Goal: Understand process/instructions

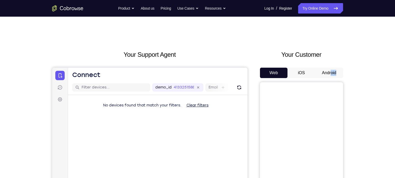
drag, startPoint x: 339, startPoint y: 66, endPoint x: 330, endPoint y: 73, distance: 11.3
click at [330, 73] on div "Your Customer Web iOS Android" at bounding box center [301, 146] width 83 height 192
click at [330, 73] on button "Android" at bounding box center [329, 73] width 28 height 10
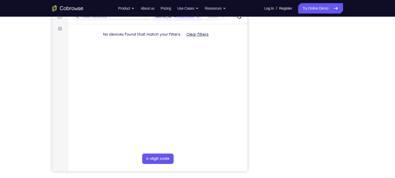
scroll to position [71, 0]
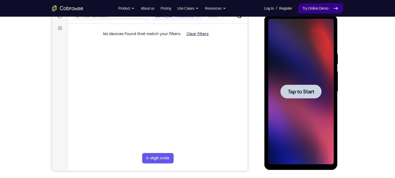
click at [300, 81] on div at bounding box center [300, 91] width 65 height 145
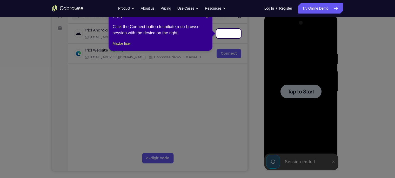
click at [208, 18] on span "×" at bounding box center [207, 17] width 2 height 4
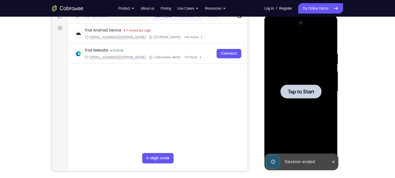
click at [316, 99] on div at bounding box center [300, 91] width 65 height 145
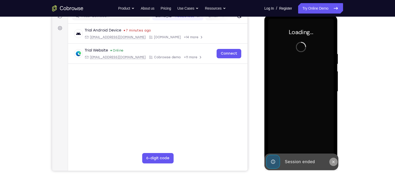
click at [333, 159] on icon at bounding box center [333, 161] width 4 height 4
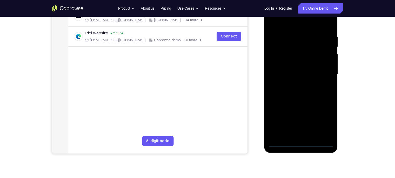
scroll to position [87, 0]
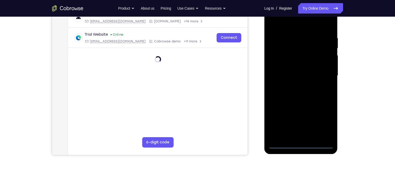
click at [303, 145] on div at bounding box center [300, 75] width 65 height 145
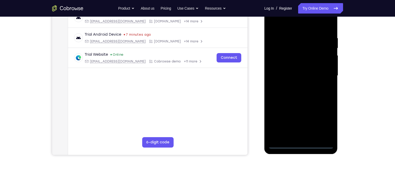
click at [324, 125] on div at bounding box center [300, 75] width 65 height 145
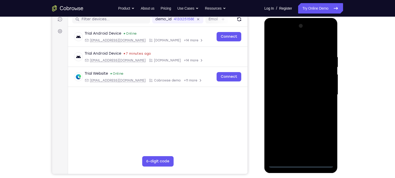
scroll to position [69, 0]
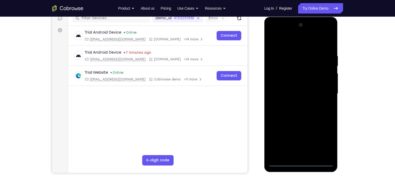
click at [282, 34] on div at bounding box center [300, 93] width 65 height 145
click at [322, 96] on div at bounding box center [300, 93] width 65 height 145
click at [297, 104] on div at bounding box center [300, 93] width 65 height 145
click at [292, 88] on div at bounding box center [300, 93] width 65 height 145
click at [281, 73] on div at bounding box center [300, 93] width 65 height 145
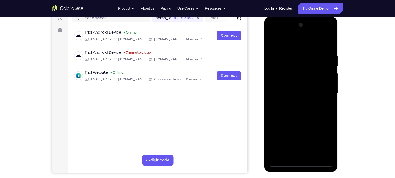
click at [279, 81] on div at bounding box center [300, 93] width 65 height 145
click at [288, 75] on div at bounding box center [300, 93] width 65 height 145
click at [282, 71] on div at bounding box center [300, 93] width 65 height 145
click at [280, 82] on div at bounding box center [300, 93] width 65 height 145
click at [289, 90] on div at bounding box center [300, 93] width 65 height 145
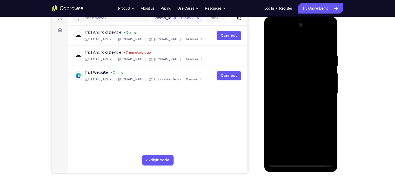
click at [288, 110] on div at bounding box center [300, 93] width 65 height 145
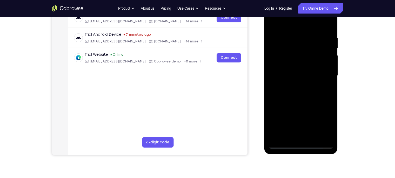
scroll to position [86, 0]
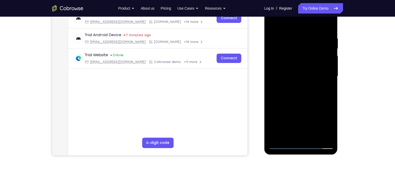
click at [328, 31] on div at bounding box center [300, 75] width 65 height 145
click at [330, 24] on div at bounding box center [300, 75] width 65 height 145
click at [288, 54] on div at bounding box center [300, 75] width 65 height 145
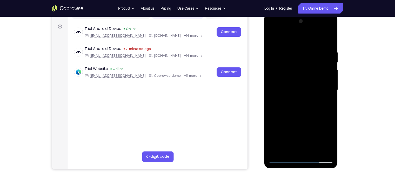
scroll to position [73, 0]
click at [317, 75] on div at bounding box center [300, 89] width 65 height 145
click at [272, 39] on div at bounding box center [300, 89] width 65 height 145
click at [307, 134] on div at bounding box center [300, 89] width 65 height 145
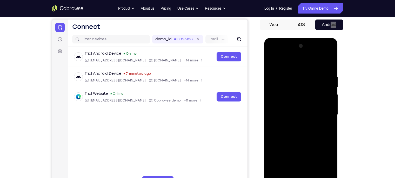
scroll to position [62, 0]
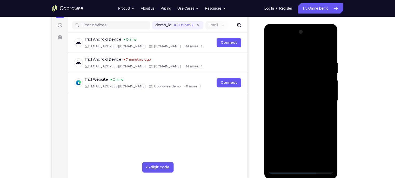
click at [279, 89] on div at bounding box center [300, 100] width 65 height 145
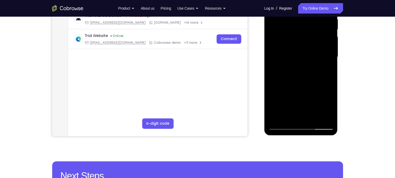
scroll to position [122, 0]
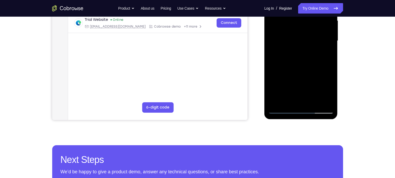
click at [314, 103] on div at bounding box center [300, 40] width 65 height 145
click at [302, 70] on div at bounding box center [300, 40] width 65 height 145
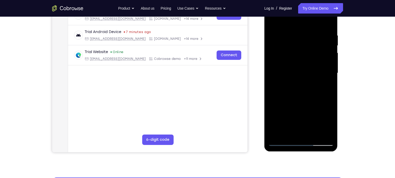
scroll to position [90, 0]
drag, startPoint x: 303, startPoint y: 99, endPoint x: 300, endPoint y: 62, distance: 37.5
click at [300, 62] on div at bounding box center [300, 72] width 65 height 145
drag, startPoint x: 289, startPoint y: 105, endPoint x: 294, endPoint y: 60, distance: 45.4
click at [294, 60] on div at bounding box center [300, 72] width 65 height 145
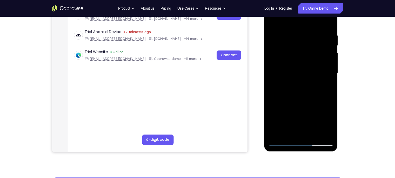
drag, startPoint x: 292, startPoint y: 108, endPoint x: 296, endPoint y: 68, distance: 40.0
click at [296, 68] on div at bounding box center [300, 72] width 65 height 145
drag, startPoint x: 293, startPoint y: 106, endPoint x: 296, endPoint y: 67, distance: 38.8
click at [296, 67] on div at bounding box center [300, 72] width 65 height 145
drag, startPoint x: 292, startPoint y: 112, endPoint x: 298, endPoint y: 77, distance: 35.8
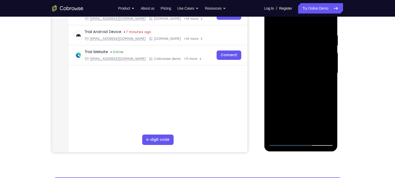
click at [298, 77] on div at bounding box center [300, 72] width 65 height 145
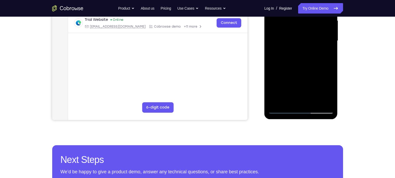
scroll to position [124, 0]
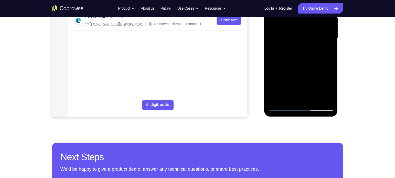
drag, startPoint x: 293, startPoint y: 71, endPoint x: 290, endPoint y: 109, distance: 38.3
click at [290, 109] on div at bounding box center [300, 37] width 65 height 145
drag, startPoint x: 299, startPoint y: 43, endPoint x: 301, endPoint y: 82, distance: 38.7
click at [301, 82] on div at bounding box center [300, 37] width 65 height 145
click at [283, 108] on div at bounding box center [300, 37] width 65 height 145
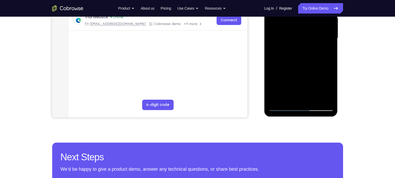
click at [288, 98] on div at bounding box center [300, 37] width 65 height 145
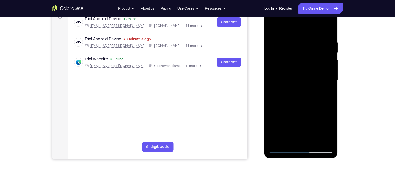
scroll to position [82, 0]
click at [283, 28] on div at bounding box center [300, 80] width 65 height 145
drag, startPoint x: 288, startPoint y: 62, endPoint x: 287, endPoint y: 24, distance: 37.2
click at [287, 24] on div at bounding box center [300, 80] width 65 height 145
drag, startPoint x: 295, startPoint y: 76, endPoint x: 295, endPoint y: 56, distance: 20.5
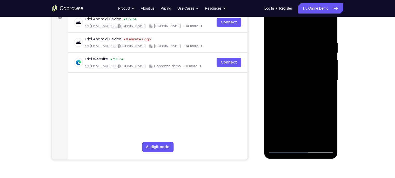
click at [295, 56] on div at bounding box center [300, 80] width 65 height 145
drag, startPoint x: 295, startPoint y: 56, endPoint x: 297, endPoint y: 89, distance: 33.3
click at [297, 89] on div at bounding box center [300, 80] width 65 height 145
click at [289, 57] on div at bounding box center [300, 80] width 65 height 145
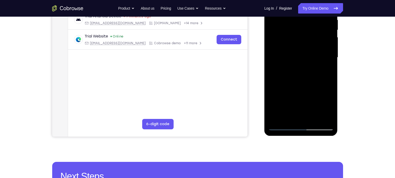
scroll to position [105, 0]
click at [315, 118] on div at bounding box center [300, 57] width 65 height 145
drag, startPoint x: 286, startPoint y: 92, endPoint x: 289, endPoint y: 62, distance: 30.0
click at [289, 62] on div at bounding box center [300, 57] width 65 height 145
drag, startPoint x: 297, startPoint y: 104, endPoint x: 299, endPoint y: 88, distance: 16.7
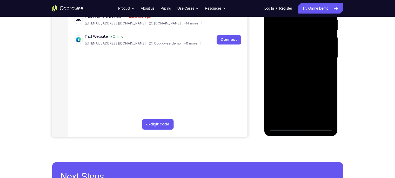
click at [299, 88] on div at bounding box center [300, 57] width 65 height 145
drag, startPoint x: 302, startPoint y: 79, endPoint x: 302, endPoint y: 102, distance: 23.4
click at [302, 102] on div at bounding box center [300, 57] width 65 height 145
drag, startPoint x: 302, startPoint y: 102, endPoint x: 302, endPoint y: 131, distance: 28.8
click at [302, 131] on div at bounding box center [301, 58] width 74 height 155
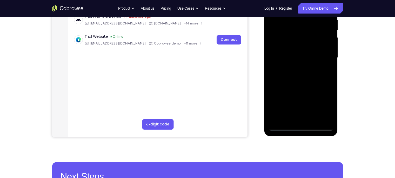
click at [295, 69] on div at bounding box center [300, 57] width 65 height 145
click at [330, 108] on div at bounding box center [300, 57] width 65 height 145
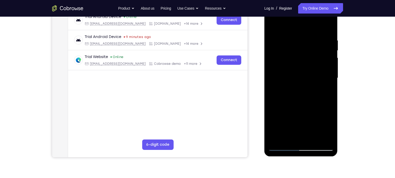
scroll to position [84, 0]
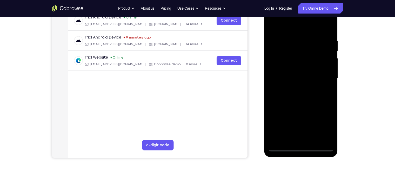
click at [273, 28] on div at bounding box center [300, 78] width 65 height 145
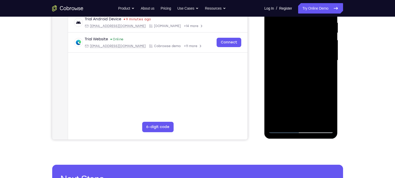
scroll to position [103, 0]
drag, startPoint x: 287, startPoint y: 108, endPoint x: 287, endPoint y: 66, distance: 41.6
click at [287, 66] on div at bounding box center [300, 59] width 65 height 145
drag, startPoint x: 291, startPoint y: 112, endPoint x: 296, endPoint y: 80, distance: 32.0
click at [296, 80] on div at bounding box center [300, 59] width 65 height 145
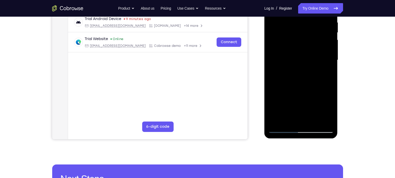
click at [296, 67] on div at bounding box center [300, 59] width 65 height 145
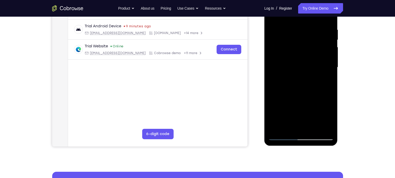
scroll to position [94, 0]
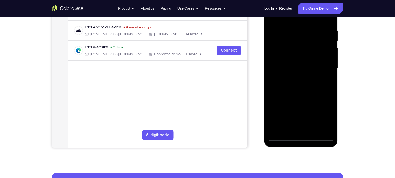
click at [272, 18] on div at bounding box center [300, 68] width 65 height 145
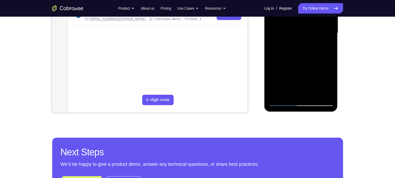
scroll to position [132, 0]
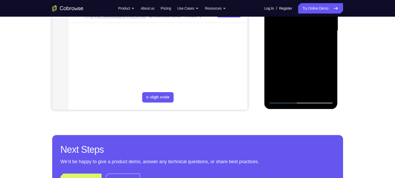
drag, startPoint x: 290, startPoint y: 87, endPoint x: 290, endPoint y: 55, distance: 32.0
click at [290, 55] on div at bounding box center [300, 30] width 65 height 145
click at [290, 68] on div at bounding box center [300, 30] width 65 height 145
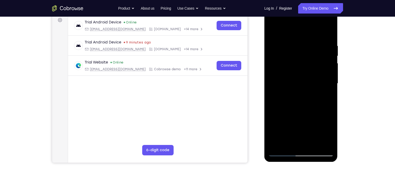
scroll to position [73, 0]
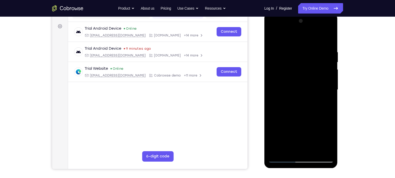
click at [273, 39] on div at bounding box center [300, 89] width 65 height 145
drag, startPoint x: 306, startPoint y: 84, endPoint x: 302, endPoint y: 127, distance: 43.4
click at [302, 127] on div at bounding box center [300, 89] width 65 height 145
drag, startPoint x: 319, startPoint y: 79, endPoint x: 315, endPoint y: 123, distance: 43.8
click at [315, 123] on div at bounding box center [300, 89] width 65 height 145
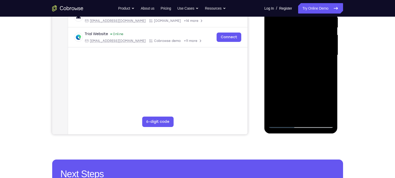
scroll to position [108, 0]
drag, startPoint x: 296, startPoint y: 72, endPoint x: 296, endPoint y: 32, distance: 39.5
click at [296, 32] on div at bounding box center [300, 54] width 65 height 145
drag, startPoint x: 301, startPoint y: 88, endPoint x: 304, endPoint y: 41, distance: 47.4
click at [304, 41] on div at bounding box center [300, 54] width 65 height 145
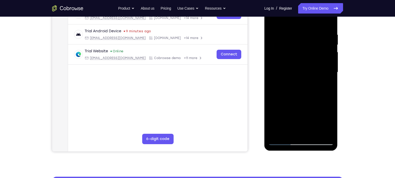
scroll to position [86, 0]
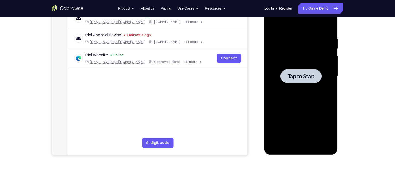
click at [312, 96] on div at bounding box center [300, 75] width 65 height 145
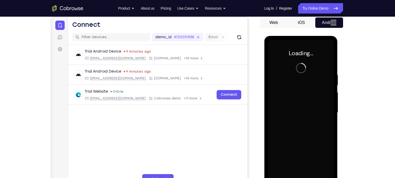
scroll to position [48, 0]
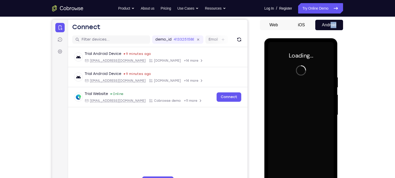
click at [302, 25] on button "iOS" at bounding box center [302, 25] width 28 height 10
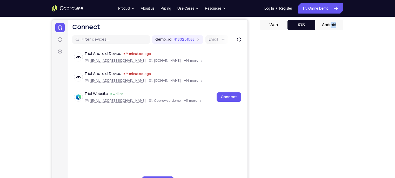
click at [326, 20] on button "Android" at bounding box center [329, 25] width 28 height 10
